Goal: Information Seeking & Learning: Learn about a topic

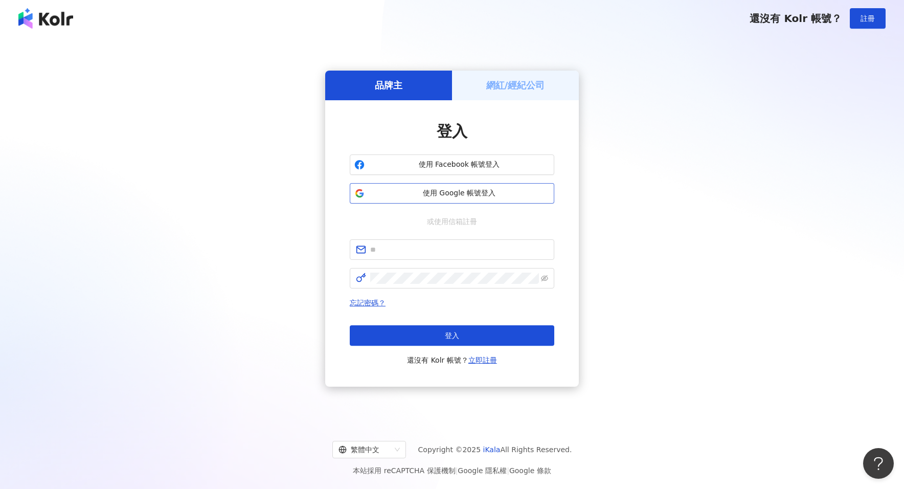
click at [455, 196] on span "使用 Google 帳號登入" at bounding box center [459, 193] width 181 height 10
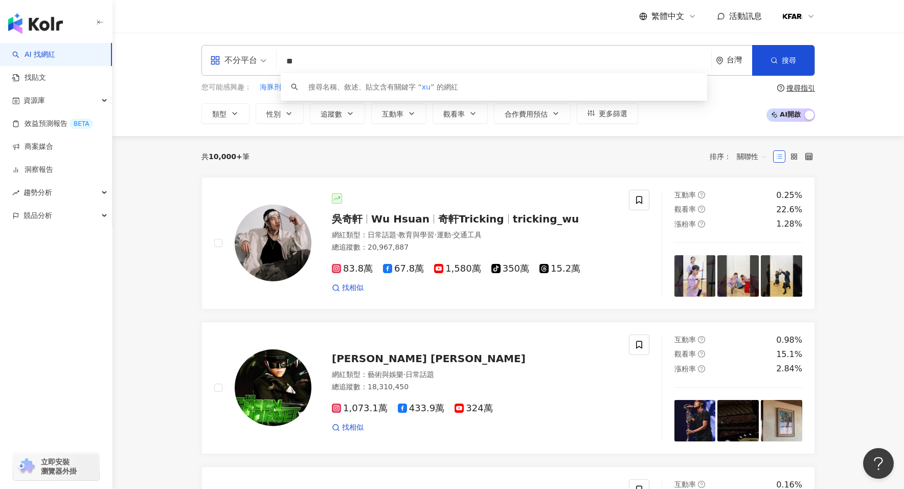
type input "*"
type input "****"
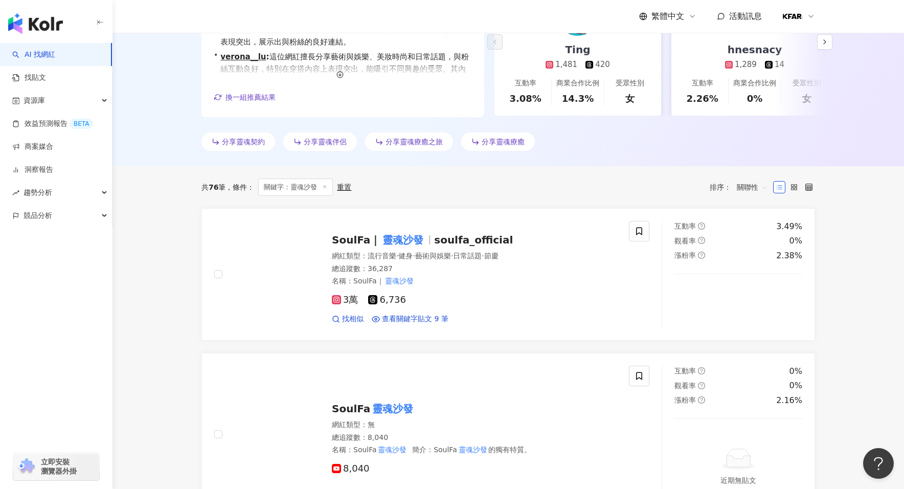
scroll to position [228, 0]
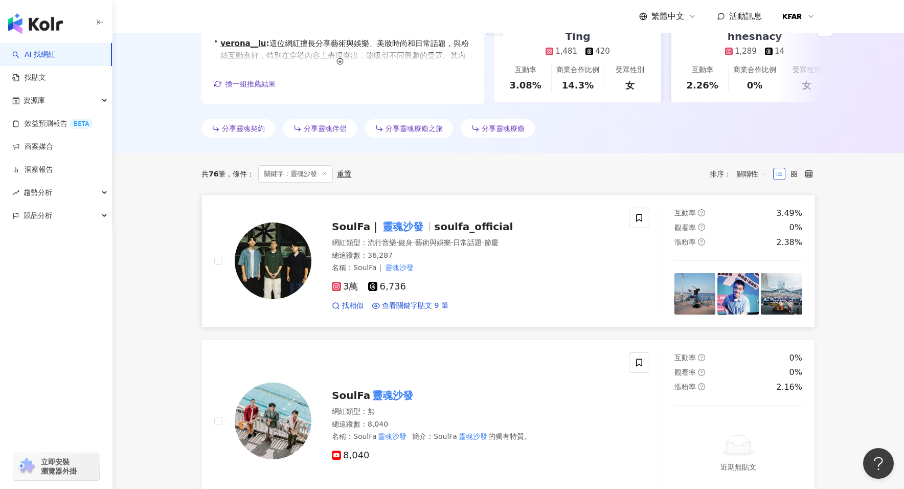
click at [404, 228] on mark "靈魂沙發" at bounding box center [402, 226] width 45 height 16
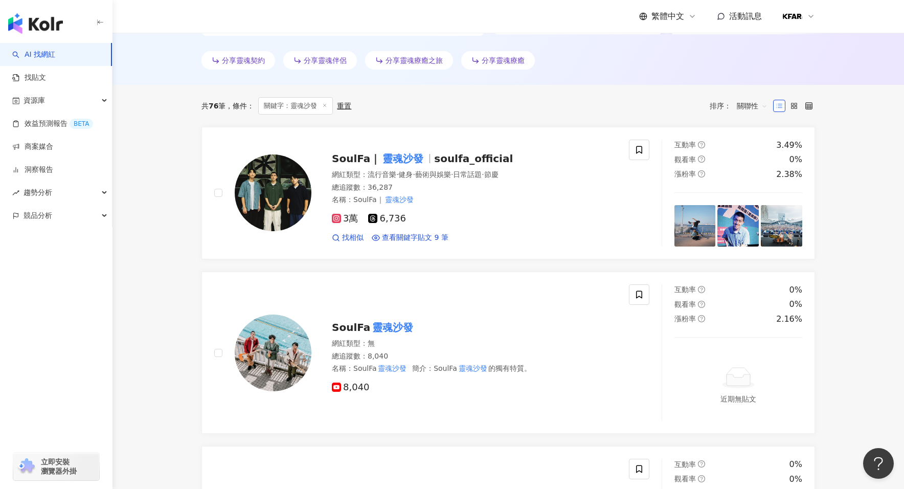
scroll to position [300, 0]
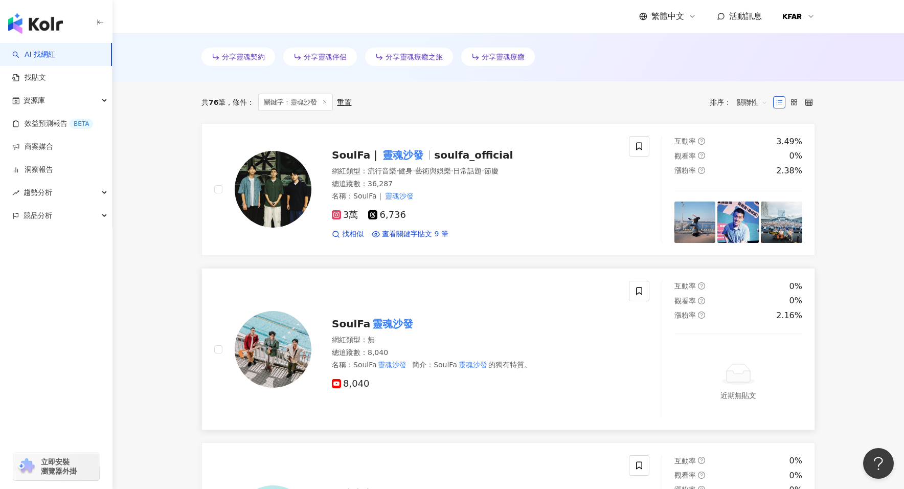
click at [388, 322] on mark "靈魂沙發" at bounding box center [392, 323] width 45 height 16
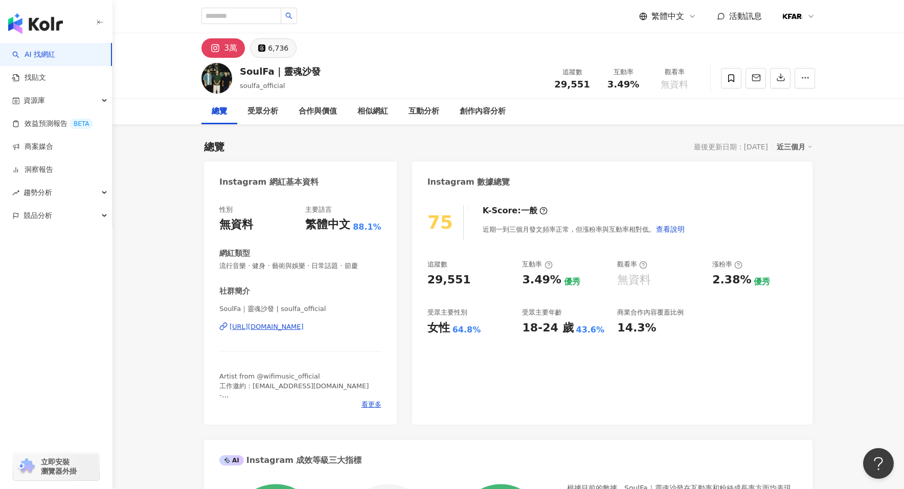
click at [268, 53] on div "6,736" at bounding box center [278, 48] width 20 height 14
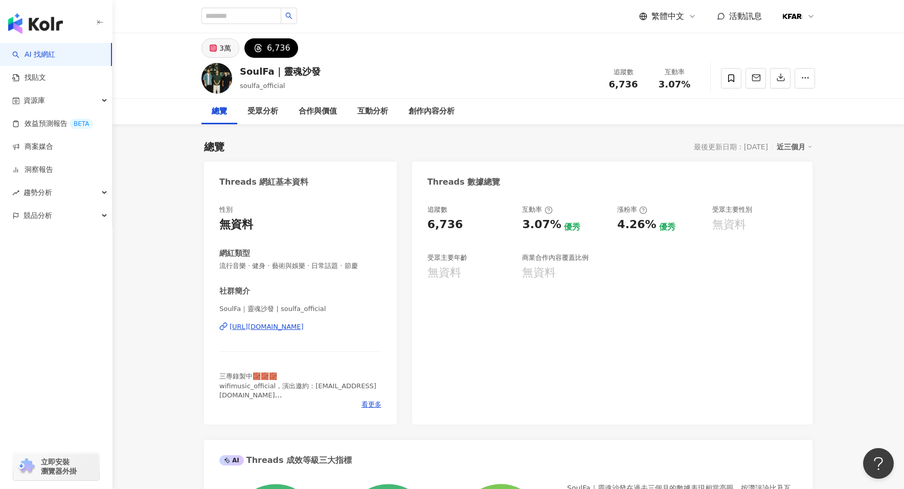
click at [219, 49] on div "3萬" at bounding box center [225, 48] width 12 height 14
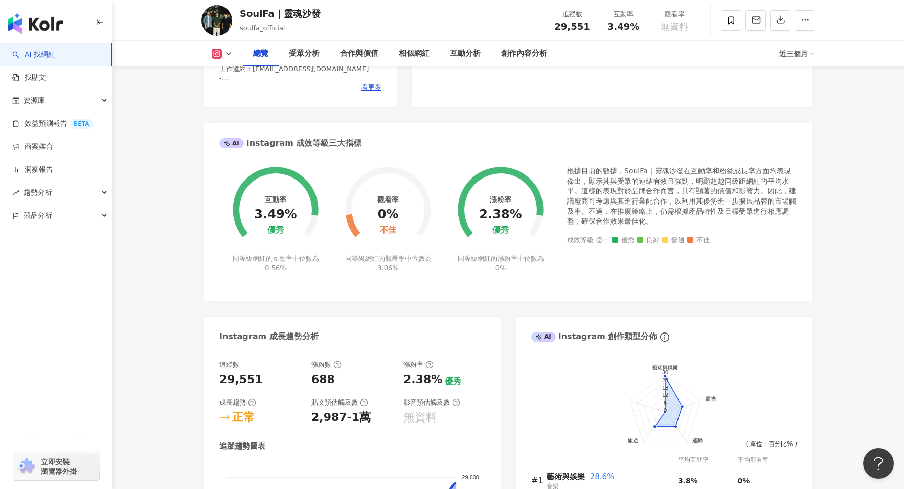
scroll to position [317, 0]
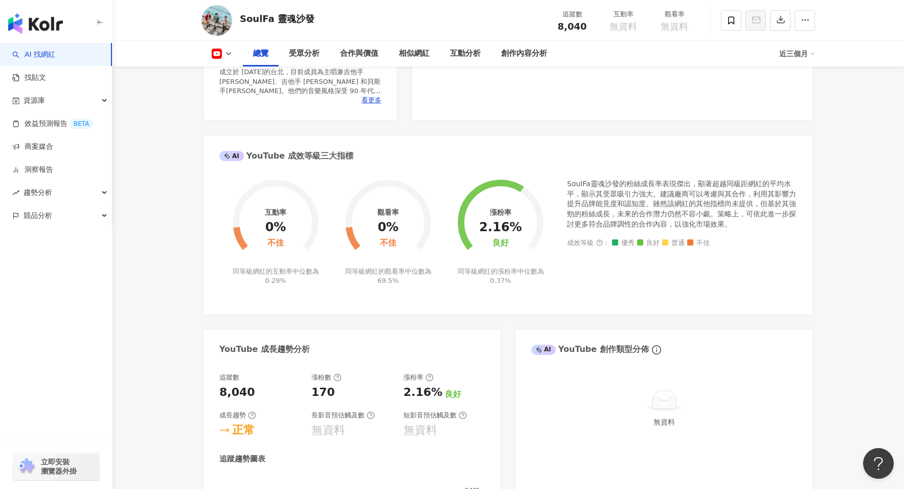
scroll to position [306, 0]
